Goal: Task Accomplishment & Management: Use online tool/utility

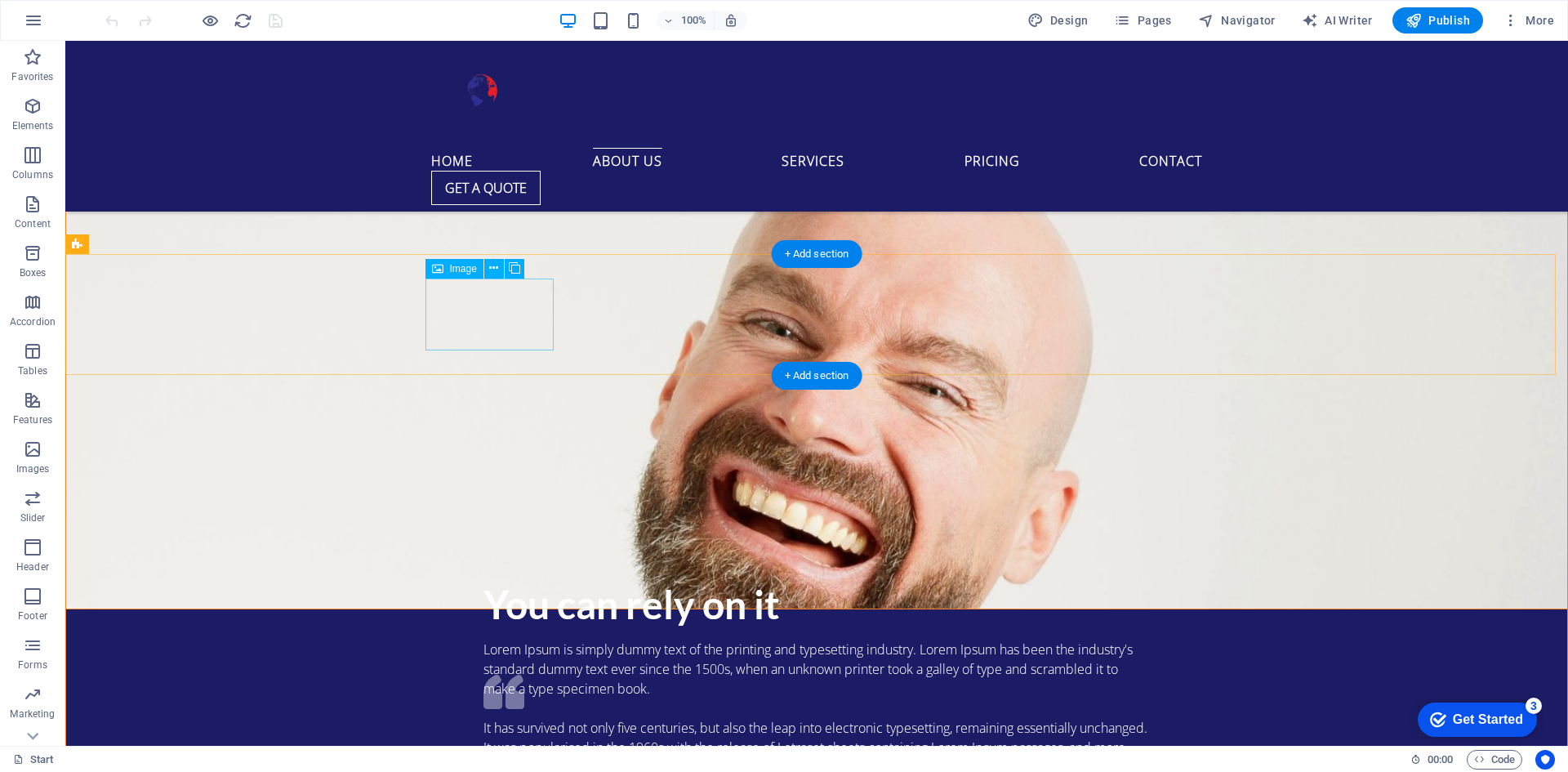
scroll to position [2131, 0]
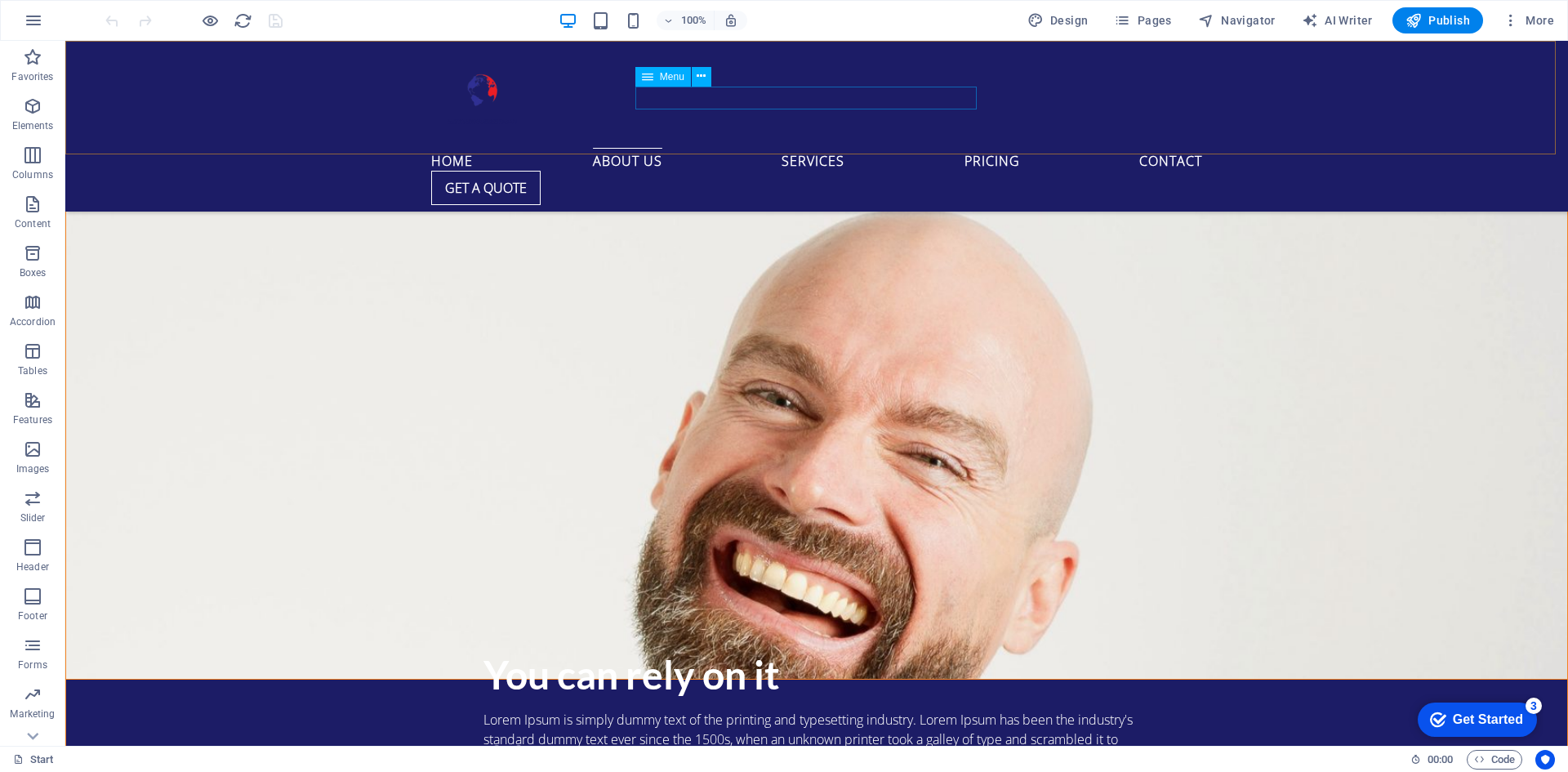
click at [740, 148] on nav "Home About us Services Pricing Contact" at bounding box center [816, 159] width 771 height 23
click at [742, 148] on nav "Home About us Services Pricing Contact" at bounding box center [816, 159] width 771 height 23
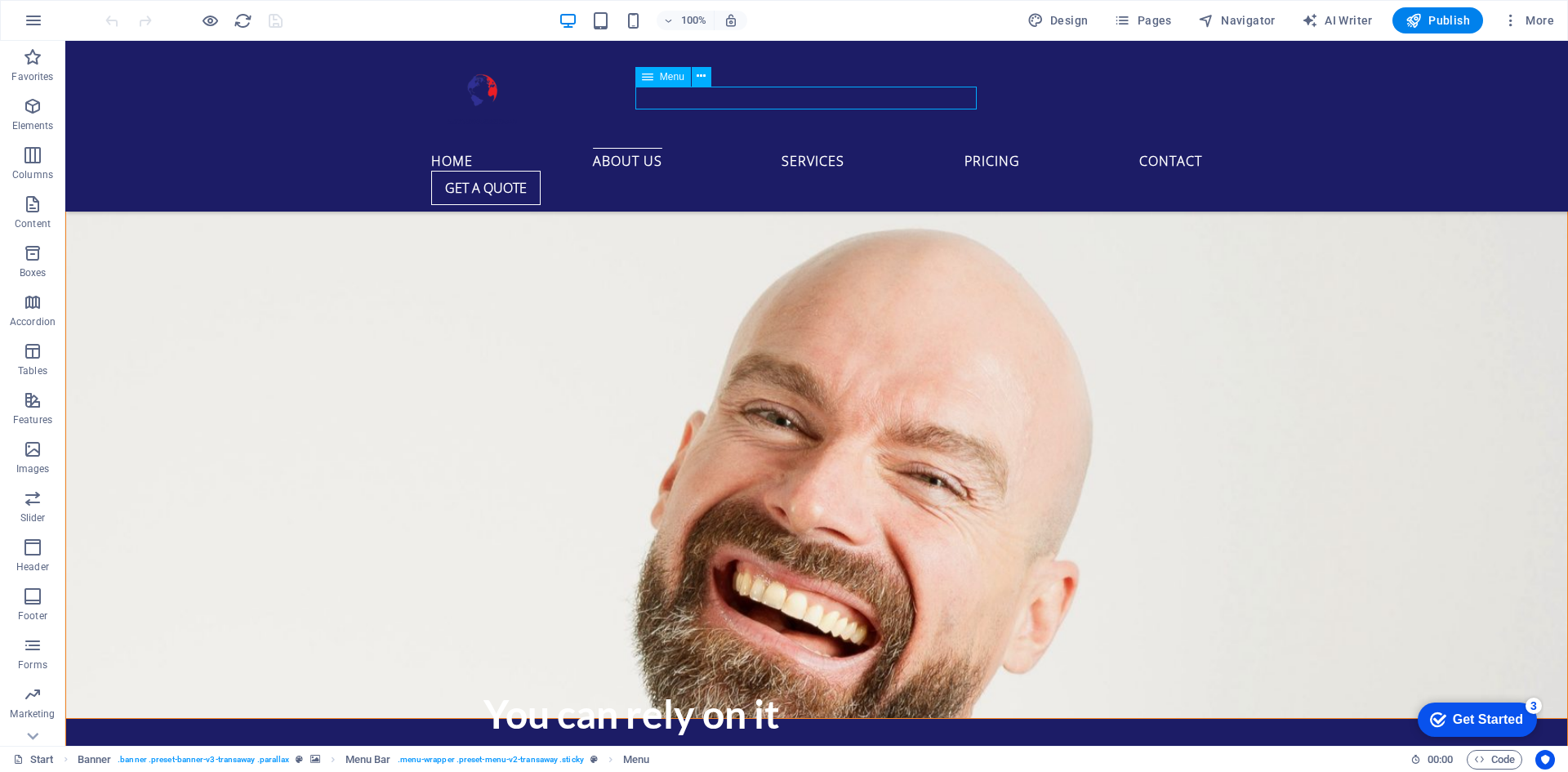
select select
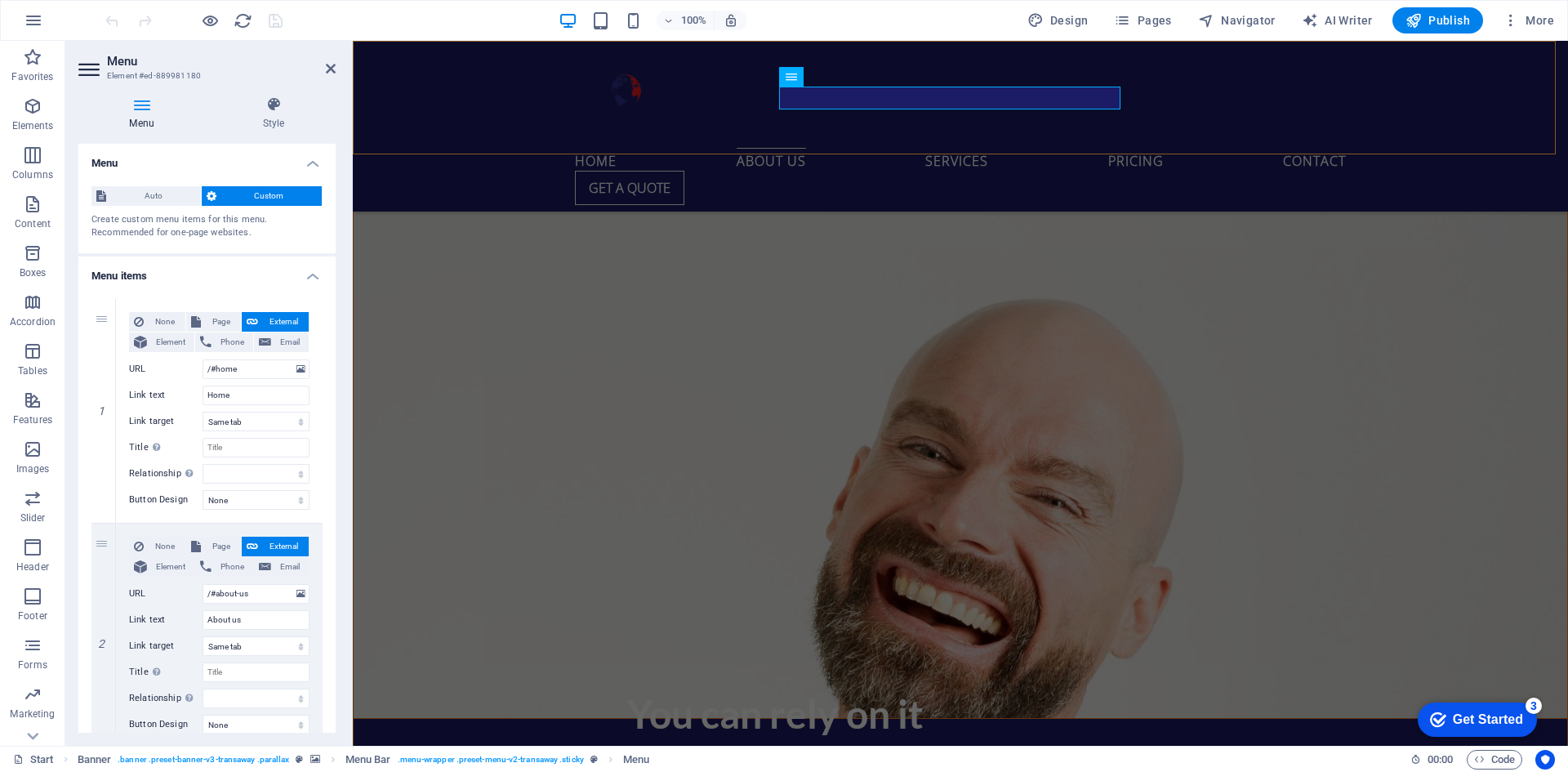
scroll to position [2209, 0]
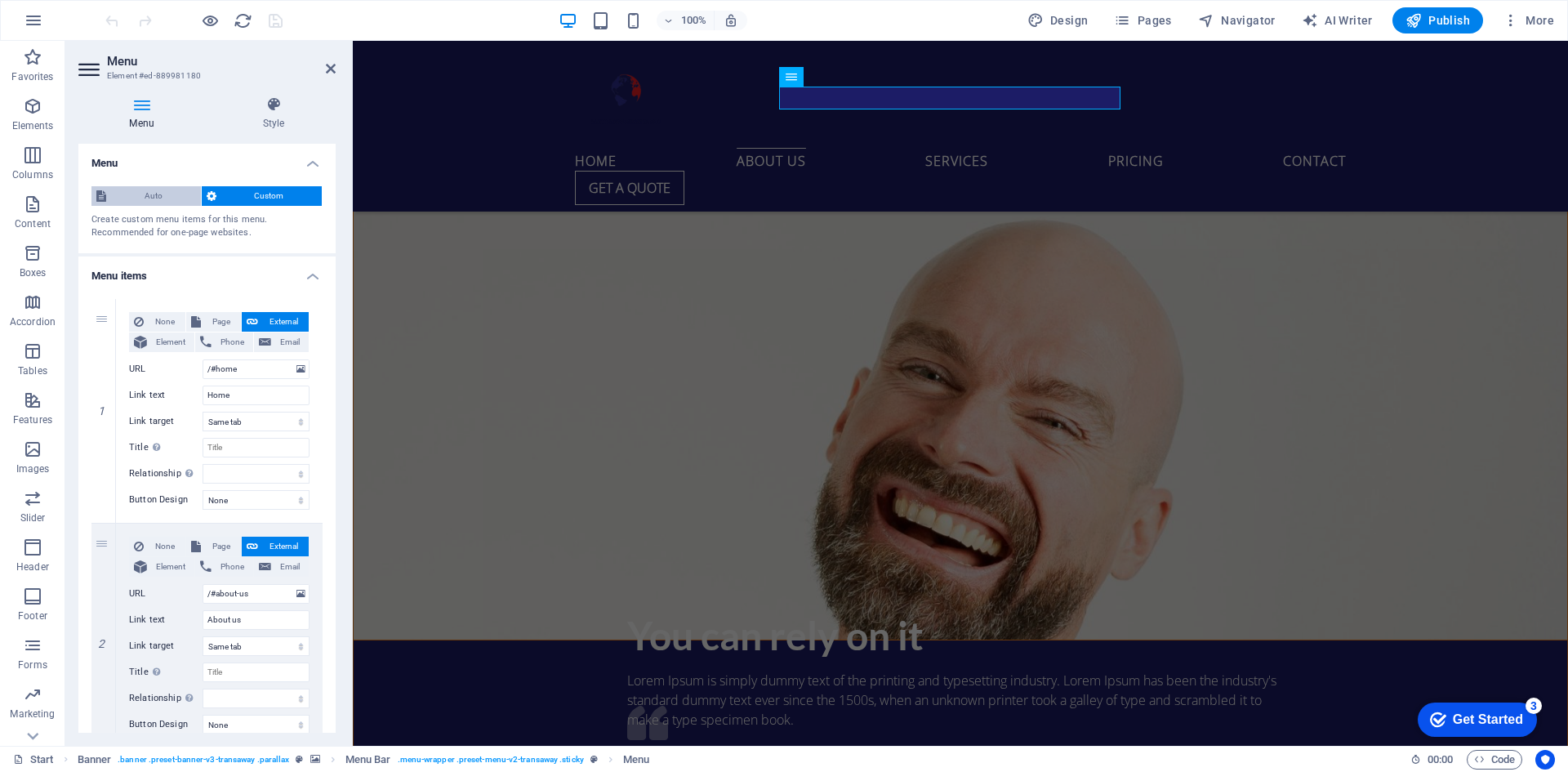
click at [164, 189] on span "Auto" at bounding box center [154, 195] width 85 height 20
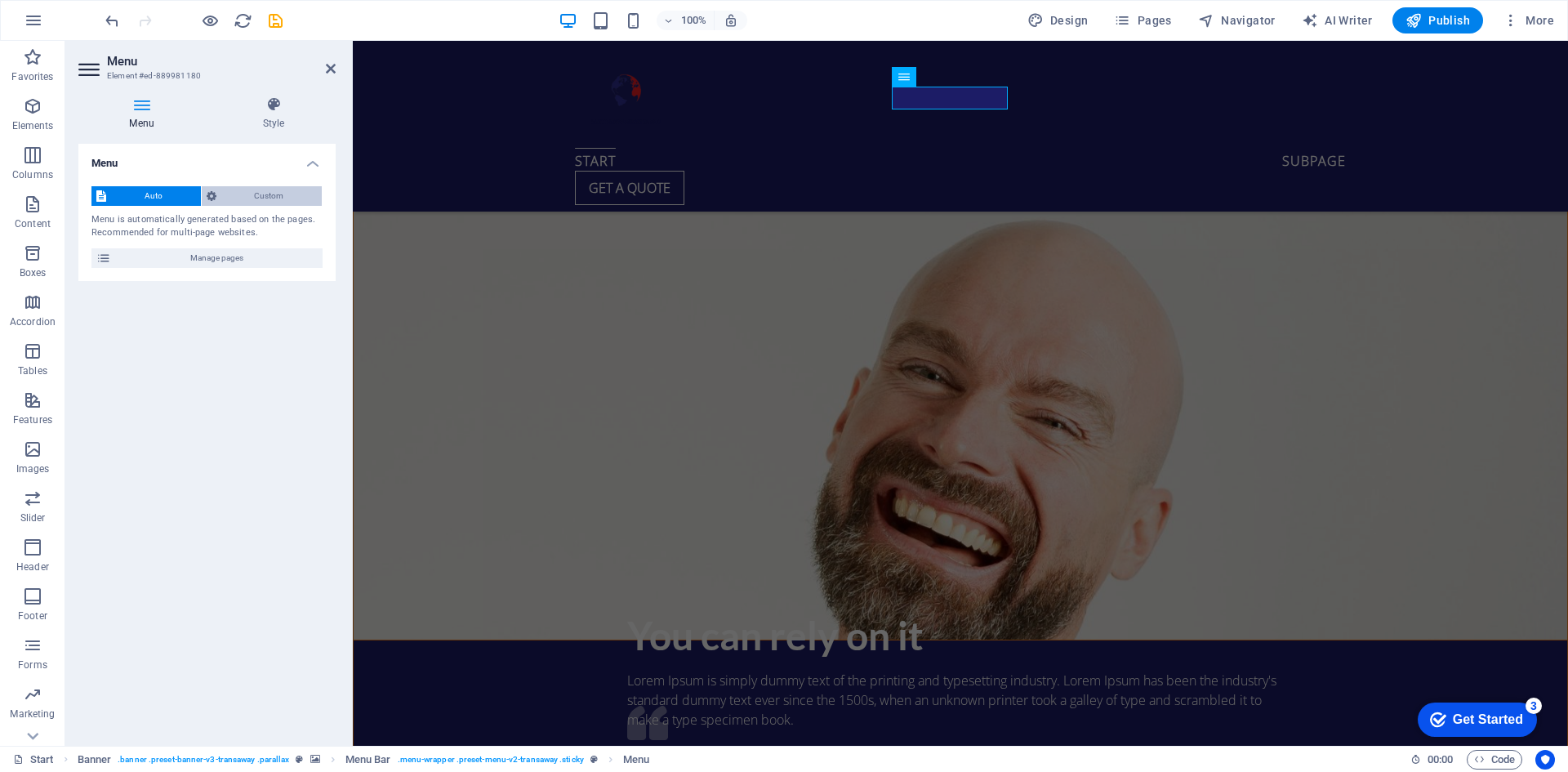
click at [224, 187] on span "Custom" at bounding box center [270, 195] width 96 height 20
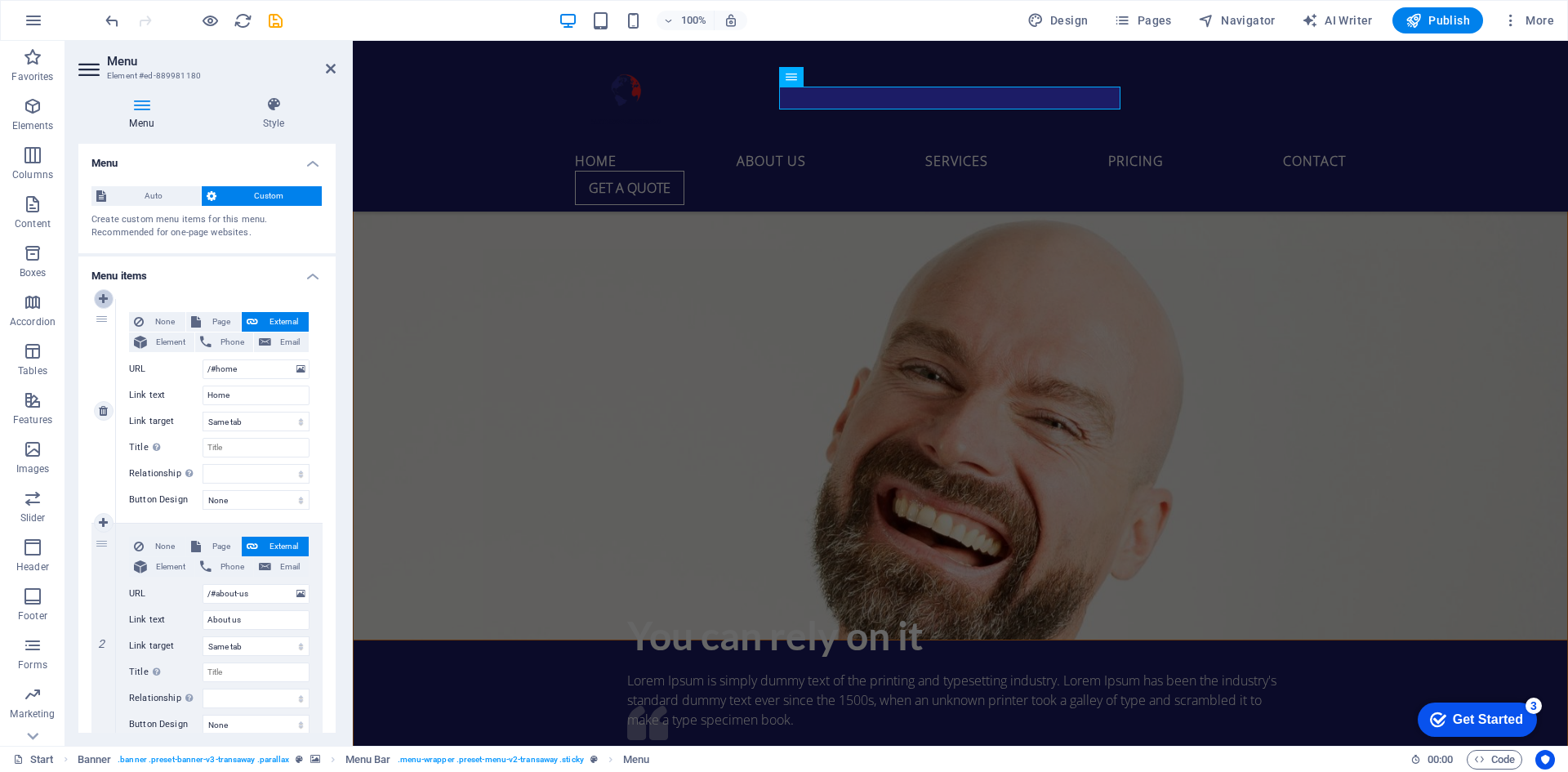
click at [104, 297] on icon at bounding box center [104, 299] width 9 height 11
select select
type input "/#home"
type input "Home"
select select
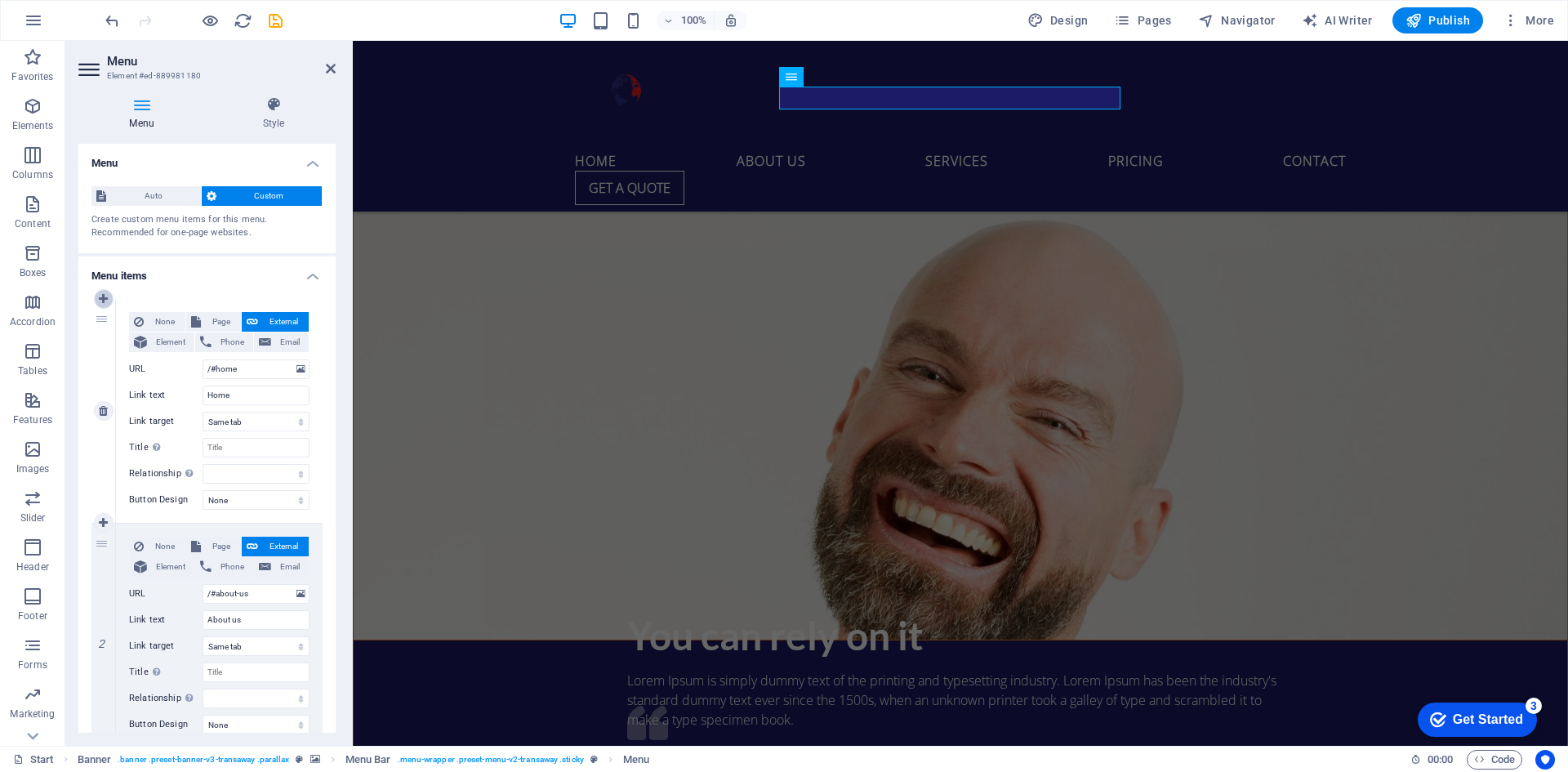
type input "/#about-us"
type input "About us"
select select
type input "/#services"
type input "Services"
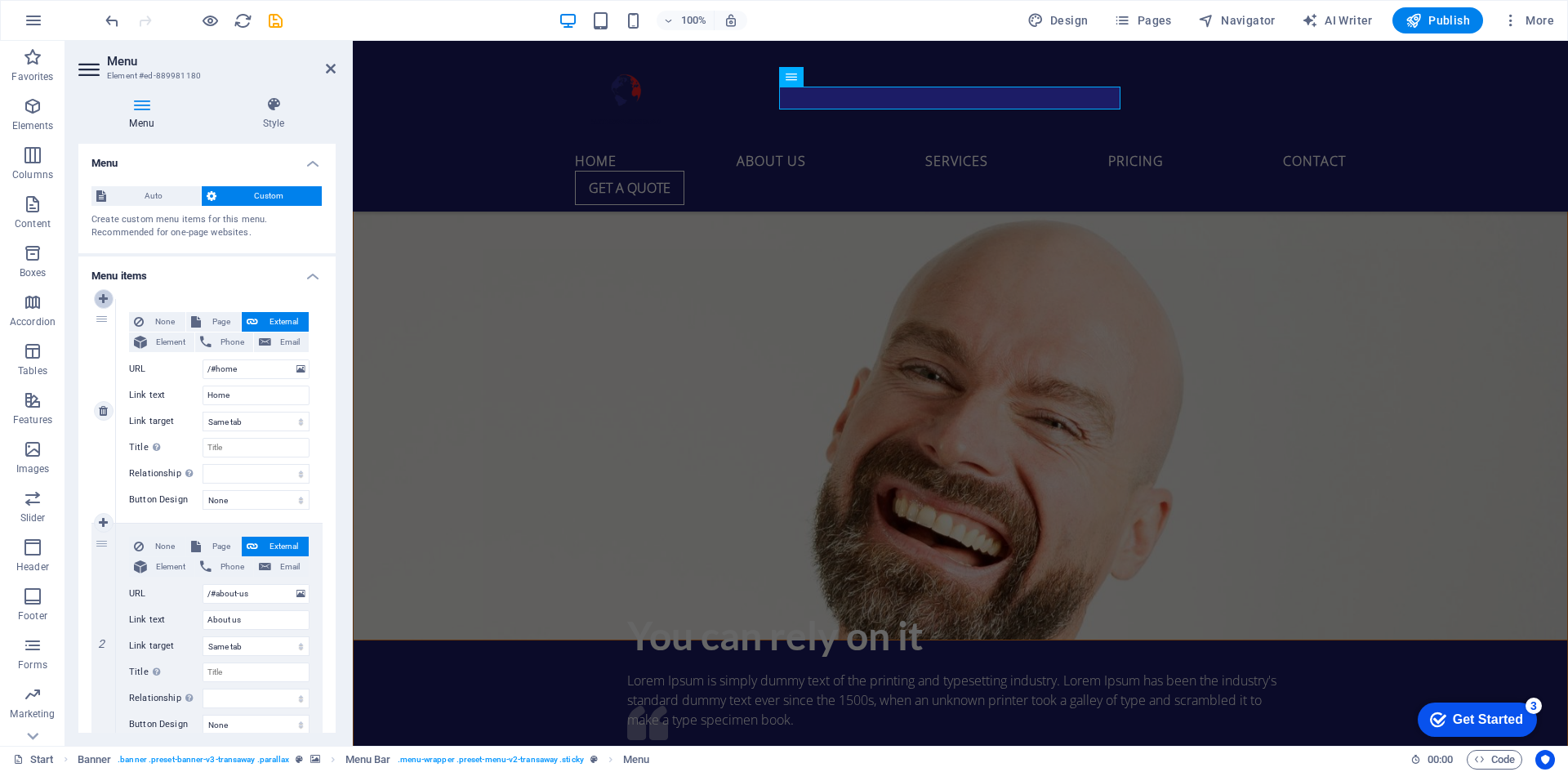
select select
type input "/#pricing"
type input "Pricing"
select select
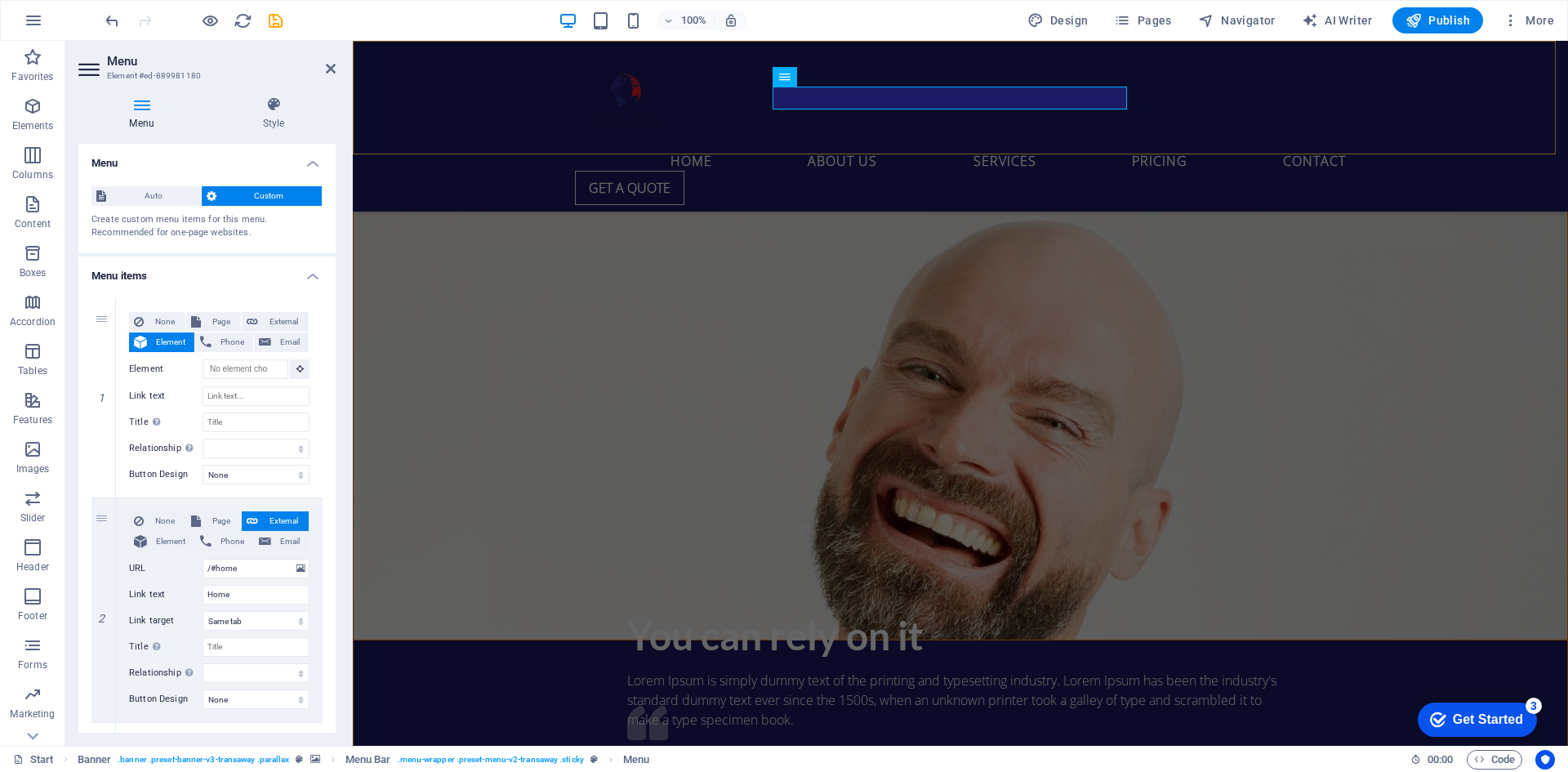
click at [859, 130] on div "Home About us Services Pricing Contact Get a quote" at bounding box center [960, 126] width 1215 height 171
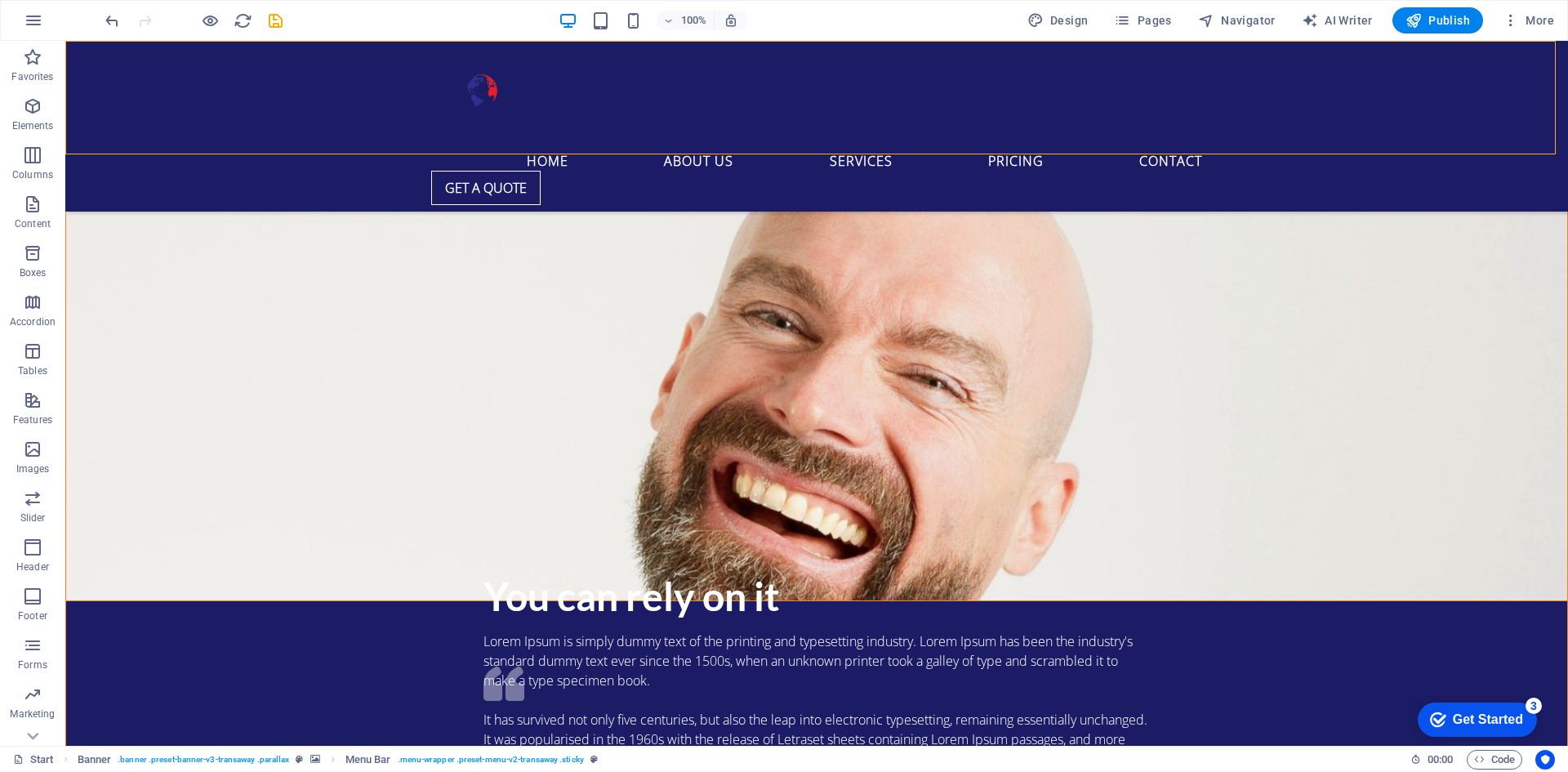
scroll to position [2131, 0]
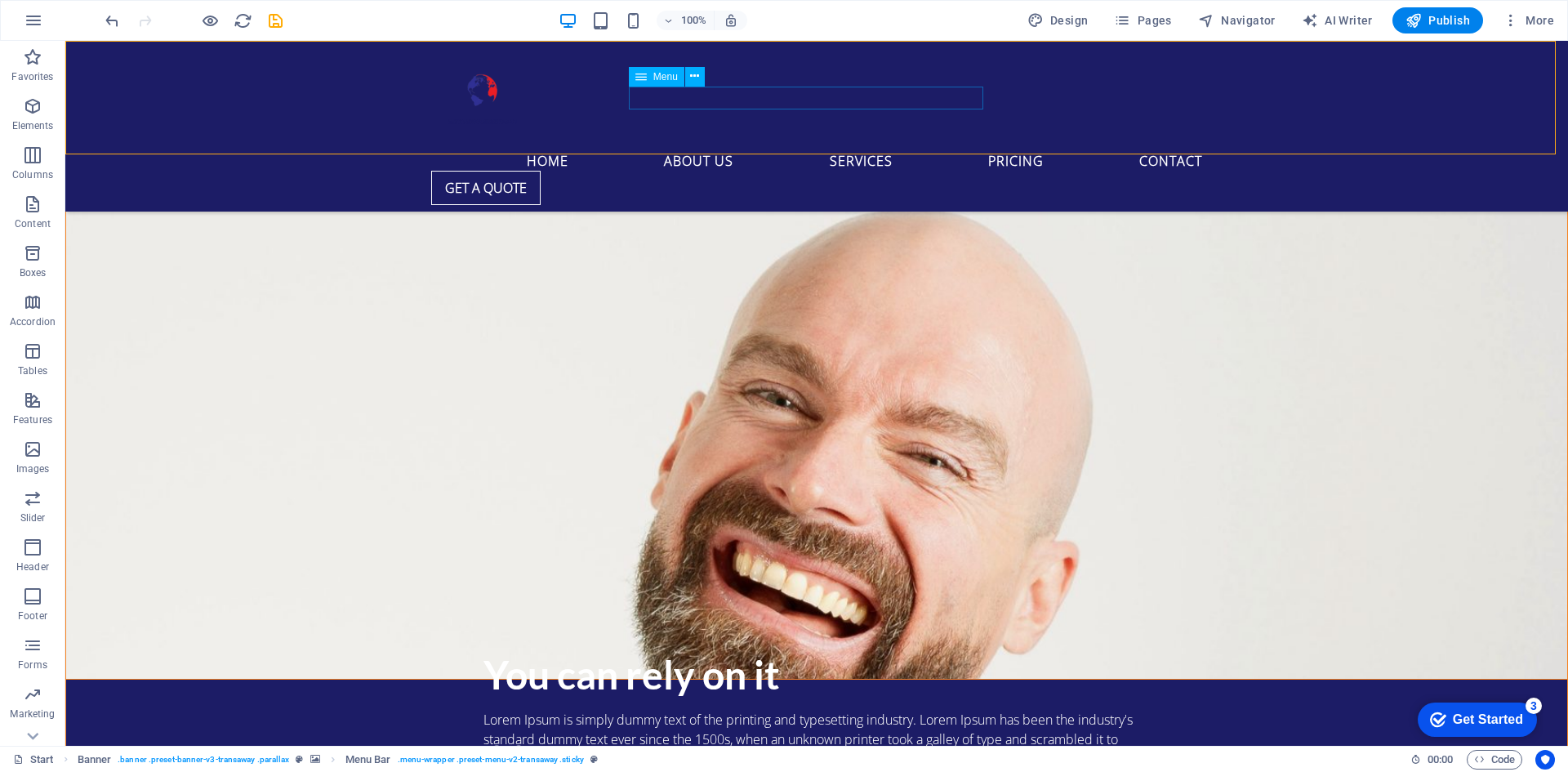
click at [881, 148] on nav "Home About us Services Pricing Contact" at bounding box center [816, 159] width 771 height 23
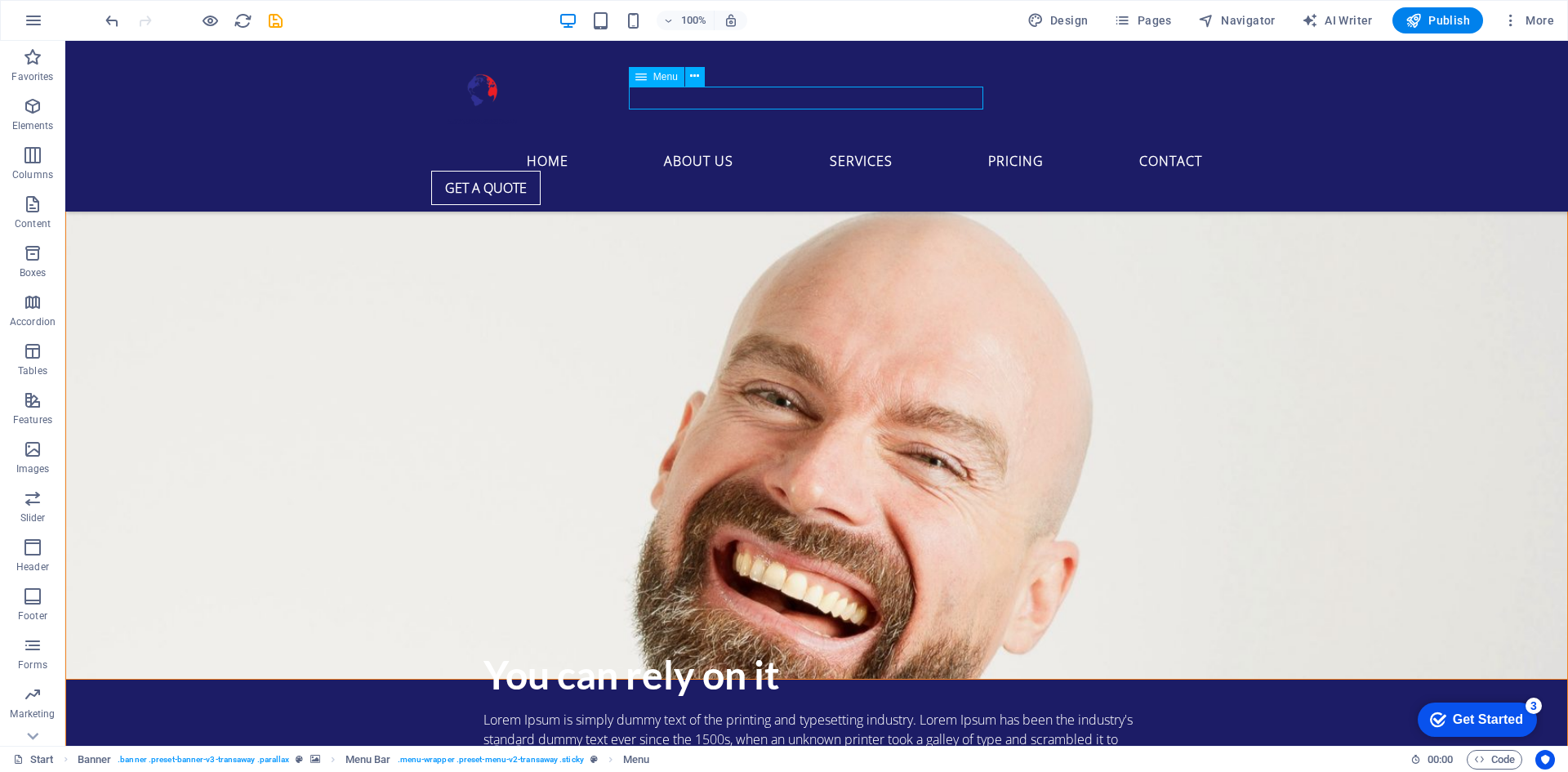
click at [938, 148] on nav "Home About us Services Pricing Contact" at bounding box center [816, 159] width 771 height 23
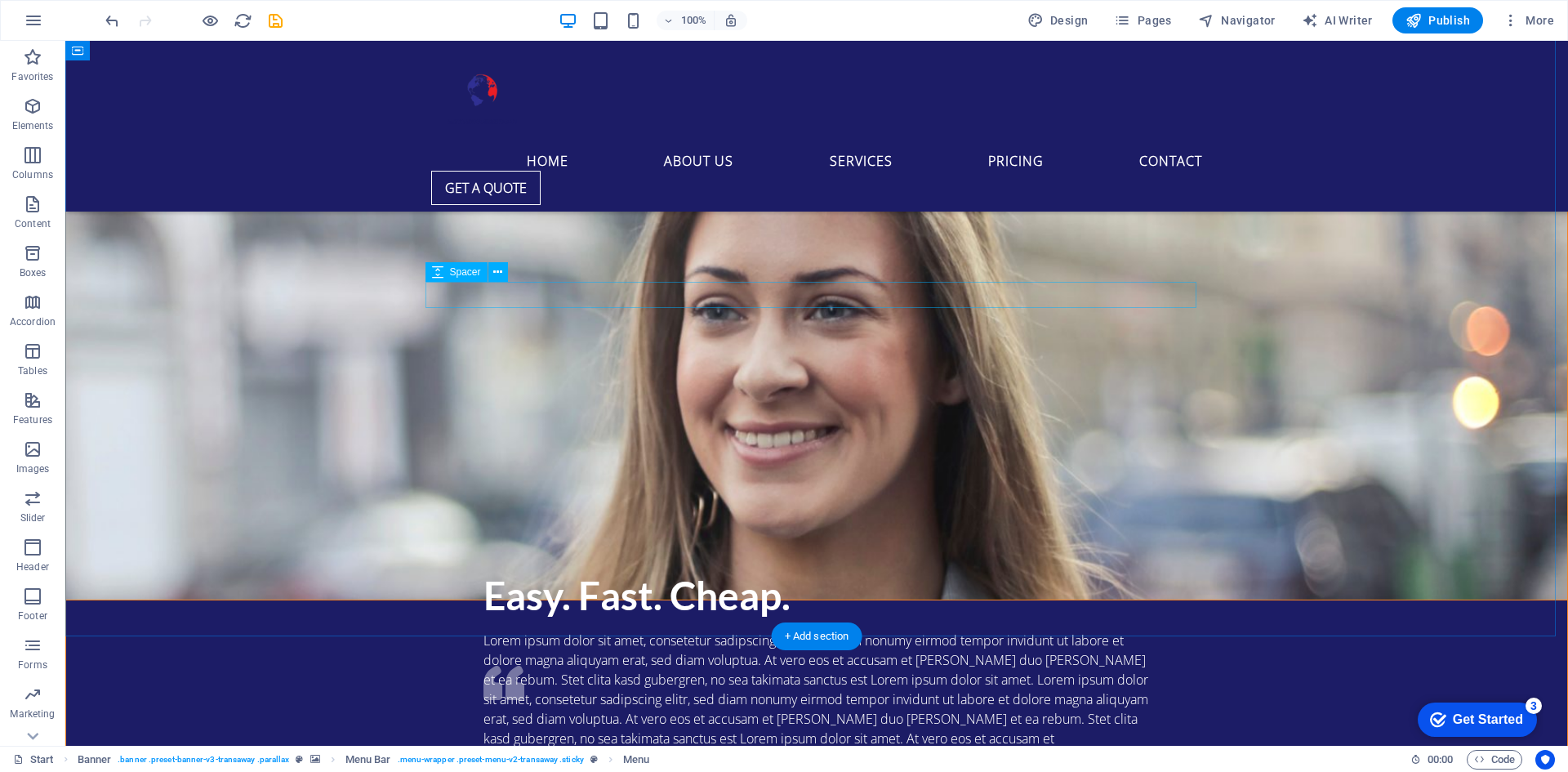
scroll to position [3029, 0]
